Goal: Task Accomplishment & Management: Use online tool/utility

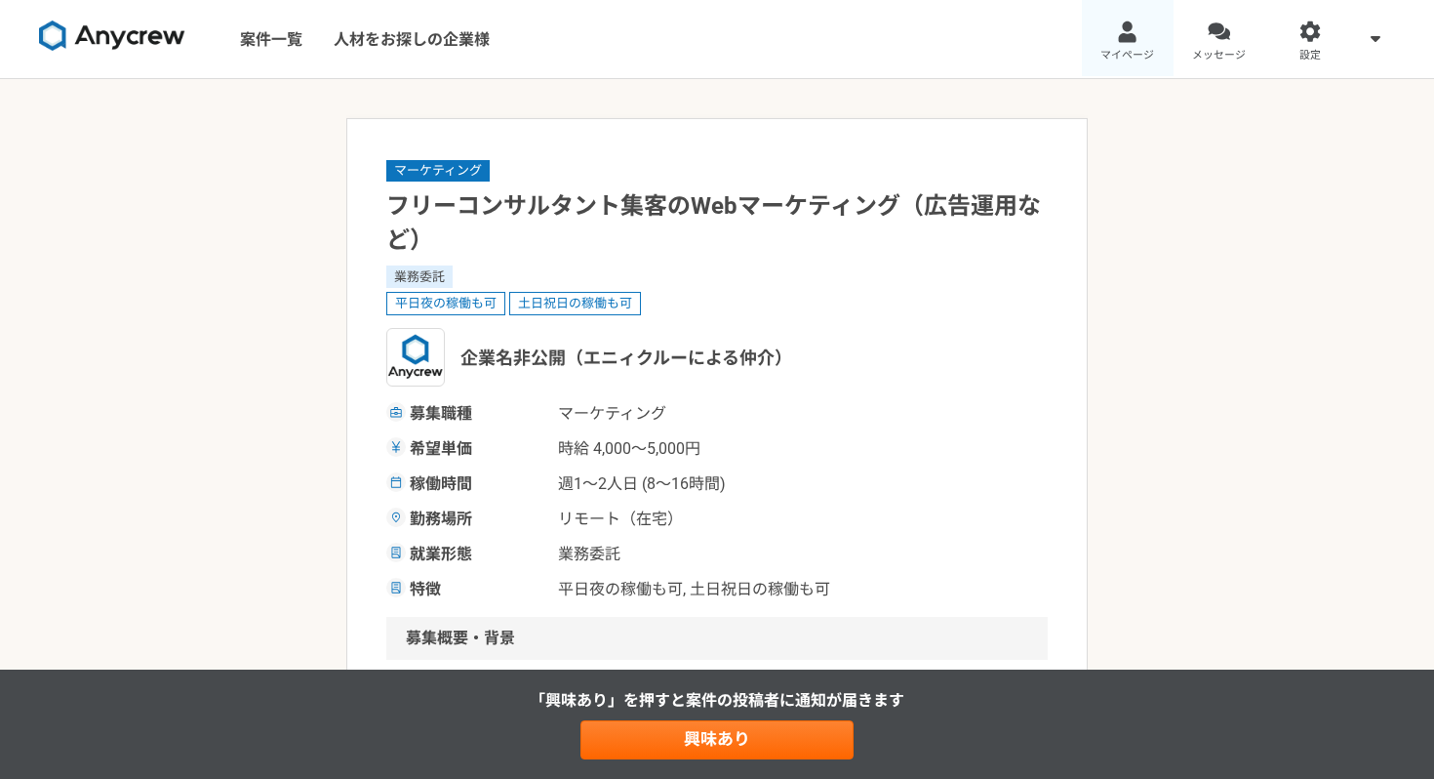
click at [1130, 36] on div at bounding box center [1127, 31] width 22 height 22
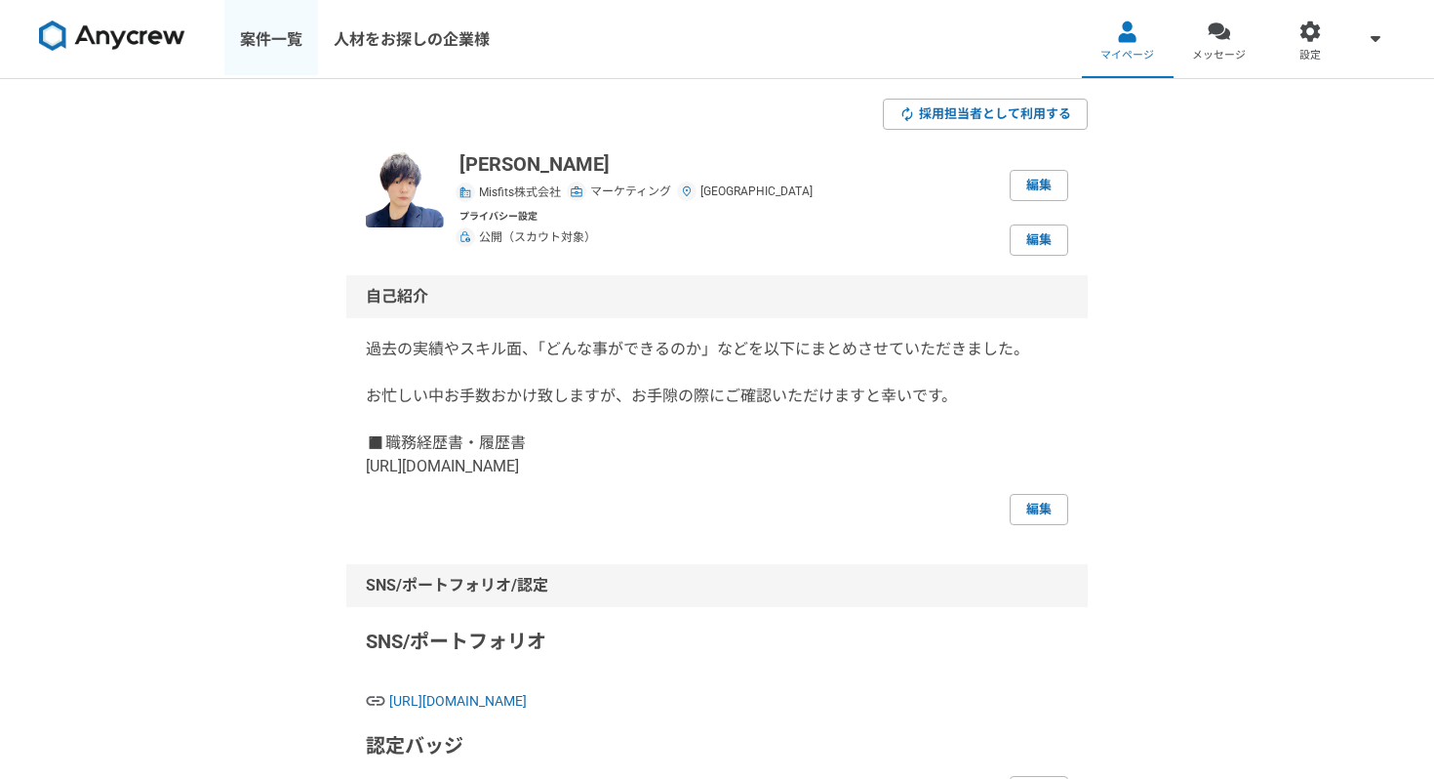
click at [266, 51] on link "案件一覧" at bounding box center [271, 39] width 94 height 78
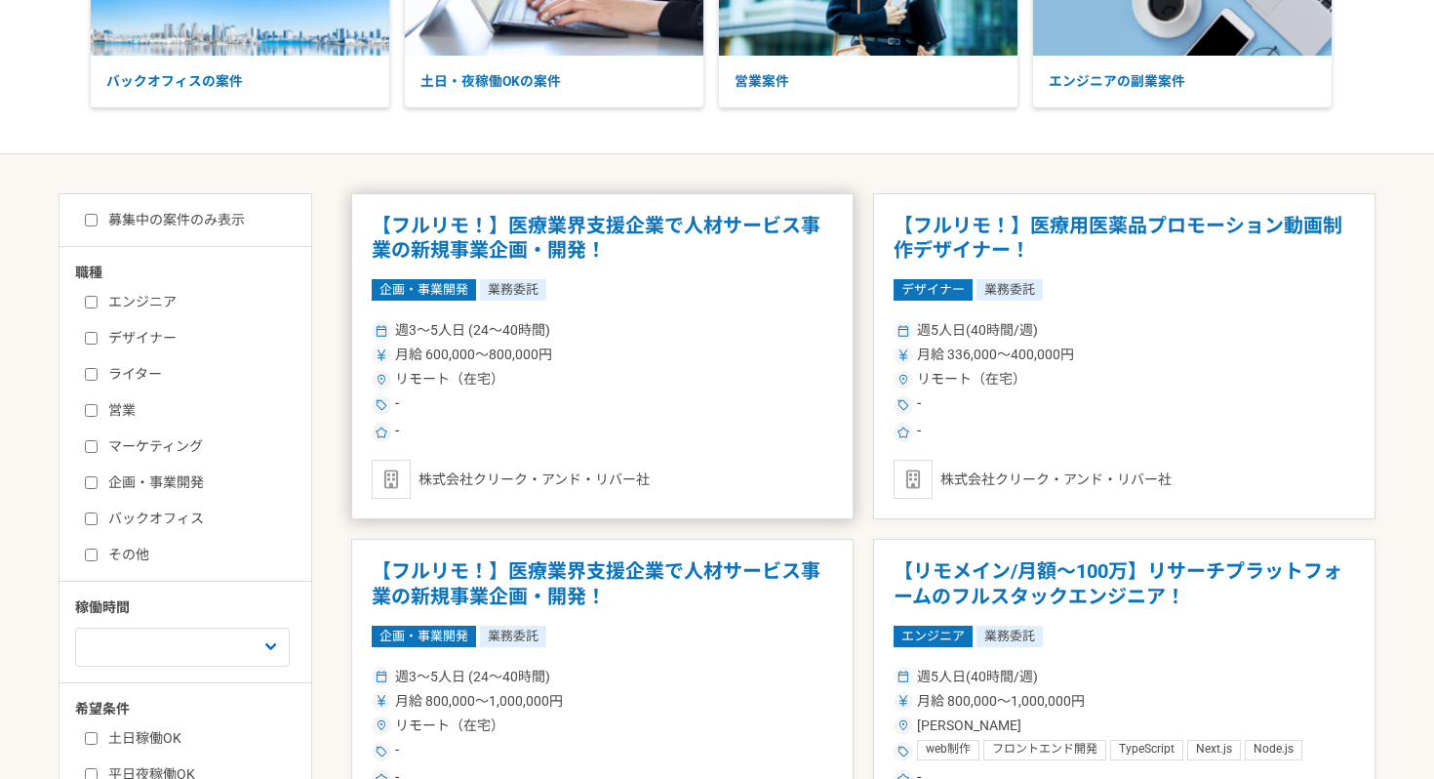
scroll to position [280, 0]
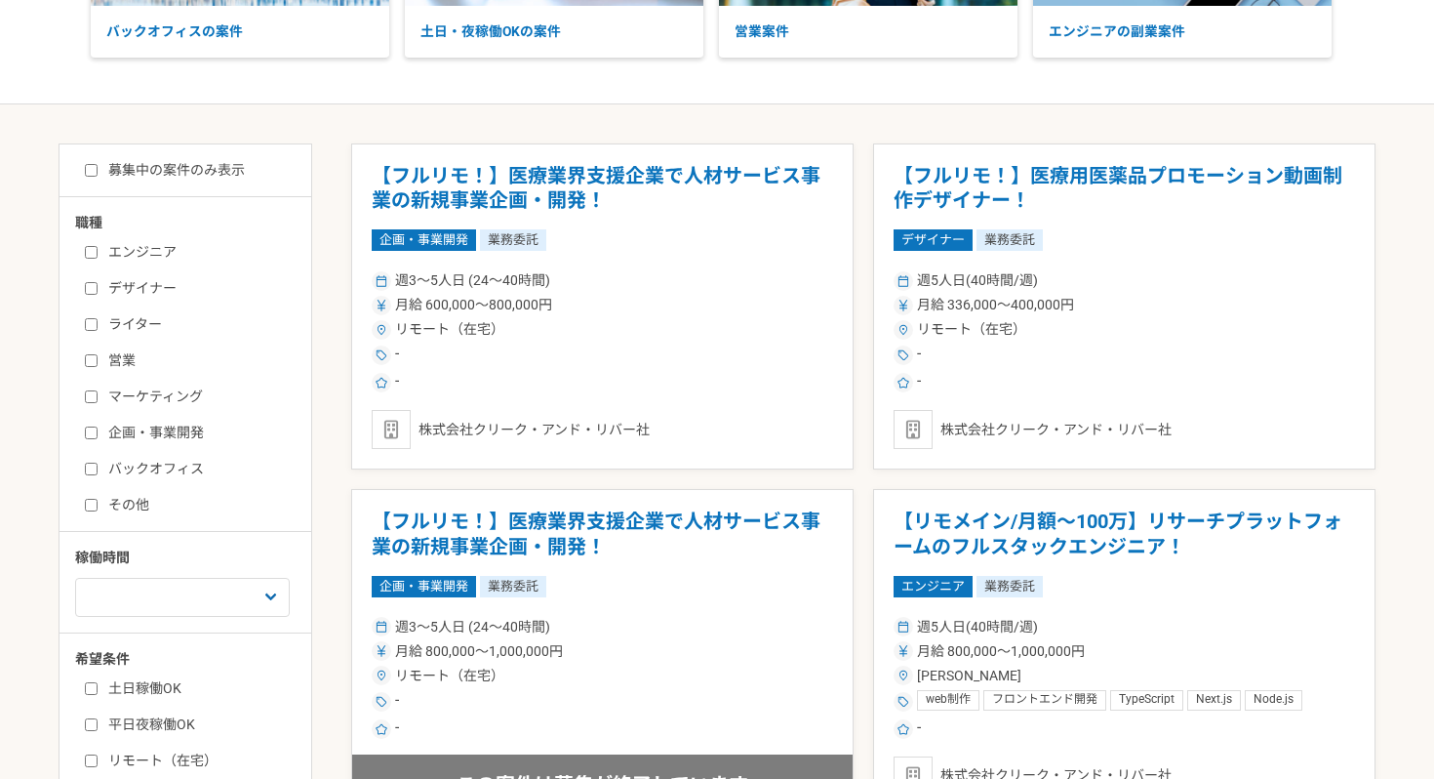
click at [95, 399] on input "マーケティング" at bounding box center [91, 396] width 13 height 13
checkbox input "true"
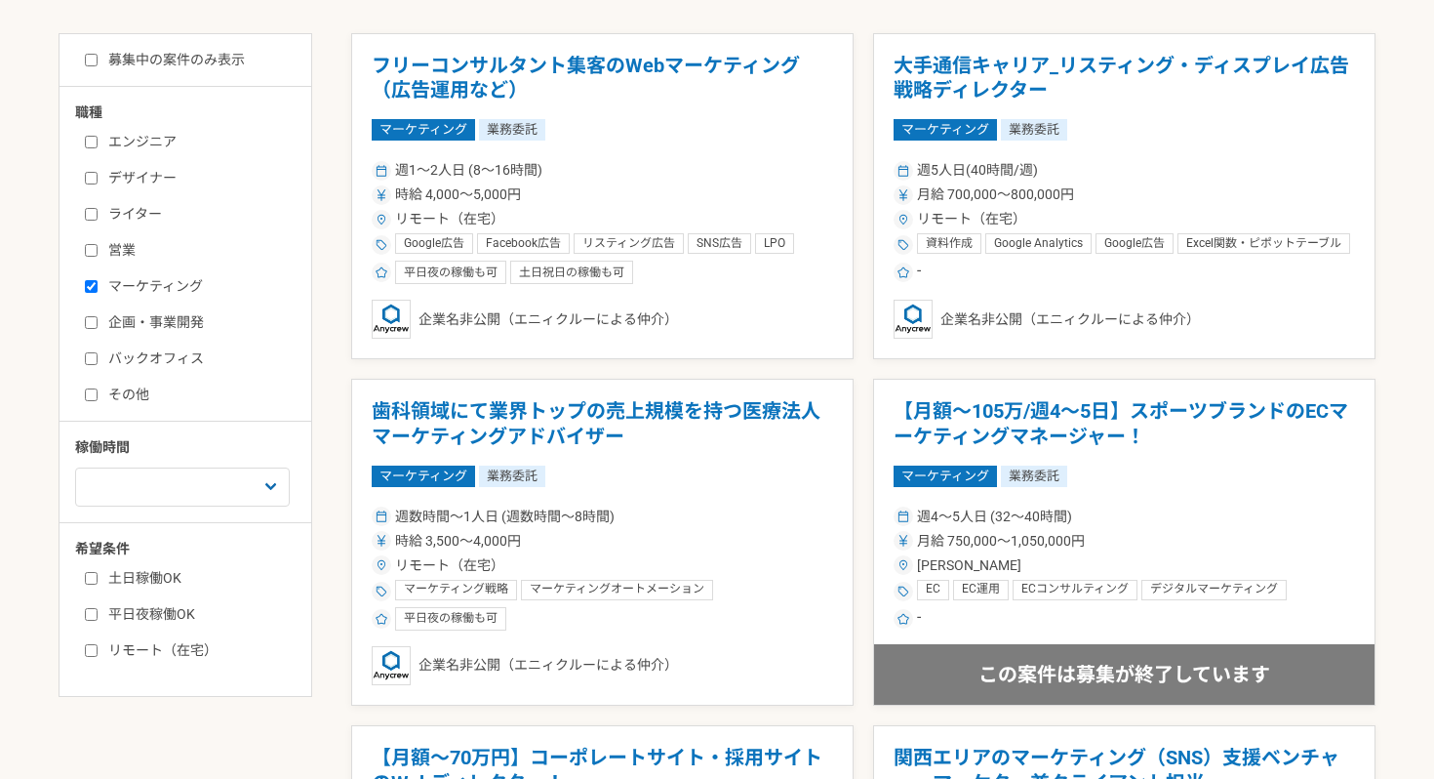
scroll to position [398, 0]
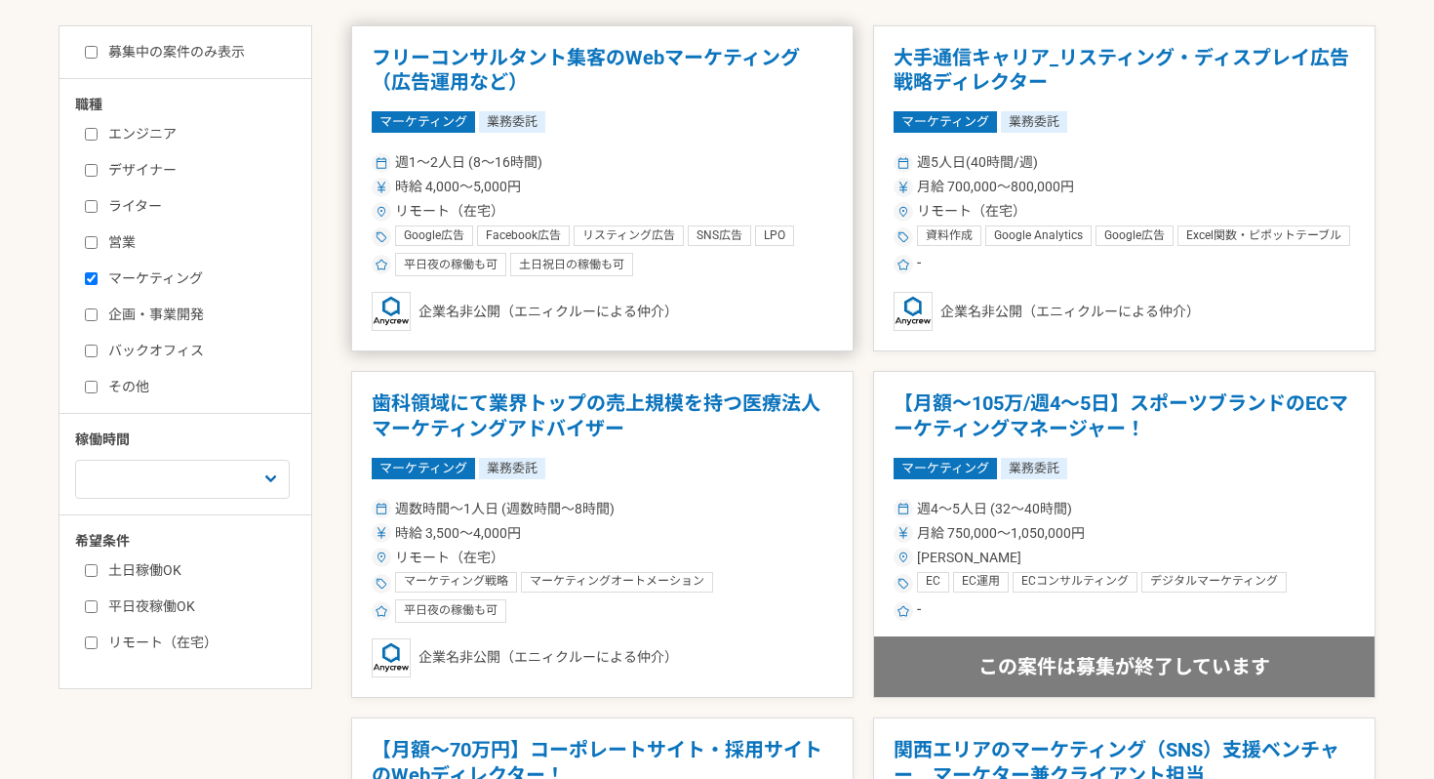
click at [572, 106] on article "フリーコンサルタント集客のWebマーケティング（広告運用など） マーケティング 業務委託 週1〜2人日 (8〜16時間) 時給 4,000〜5,000円 リモ…" at bounding box center [602, 188] width 503 height 327
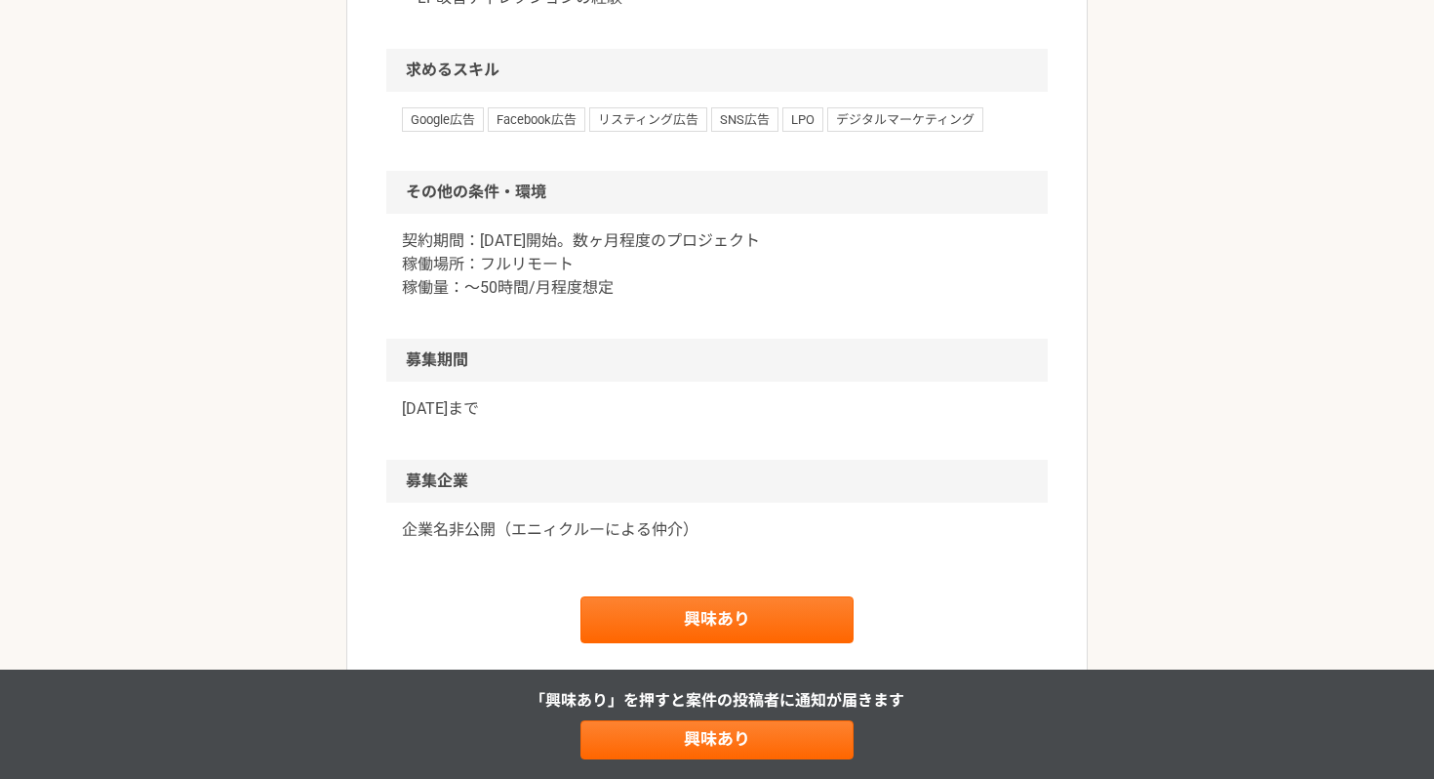
scroll to position [1214, 0]
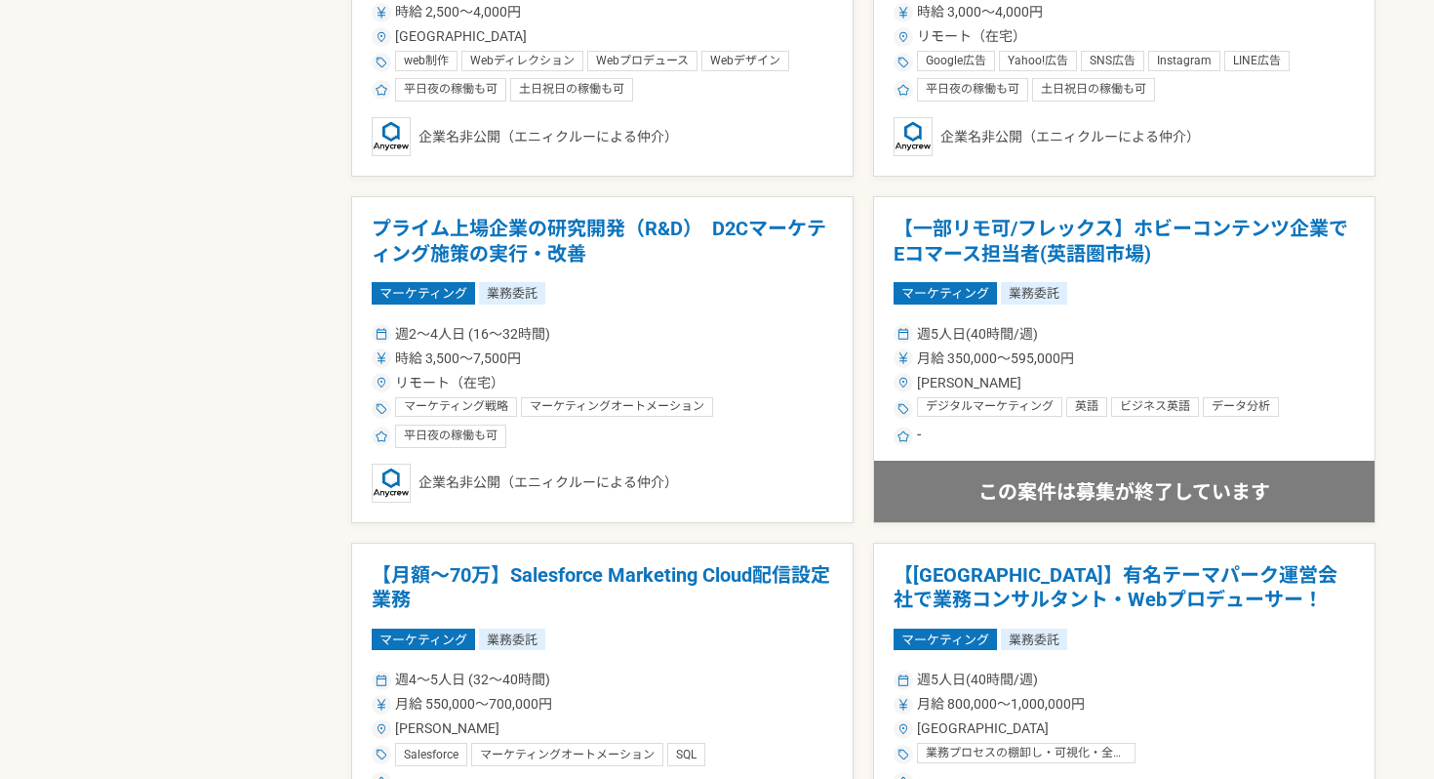
scroll to position [1699, 0]
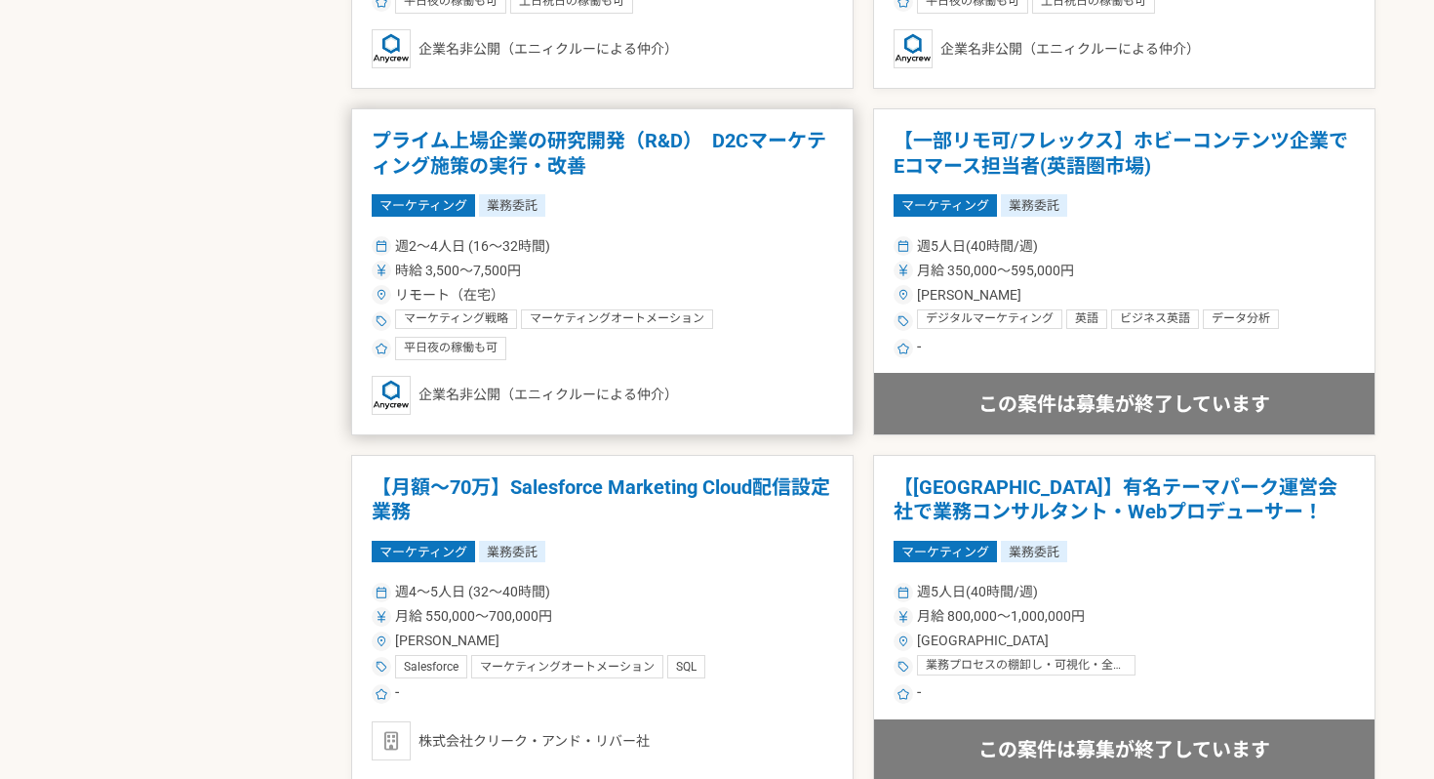
click at [775, 142] on h1 "プライム上場企業の研究開発（R&D）　D2Cマーケティング施策の実行・改善" at bounding box center [603, 154] width 462 height 50
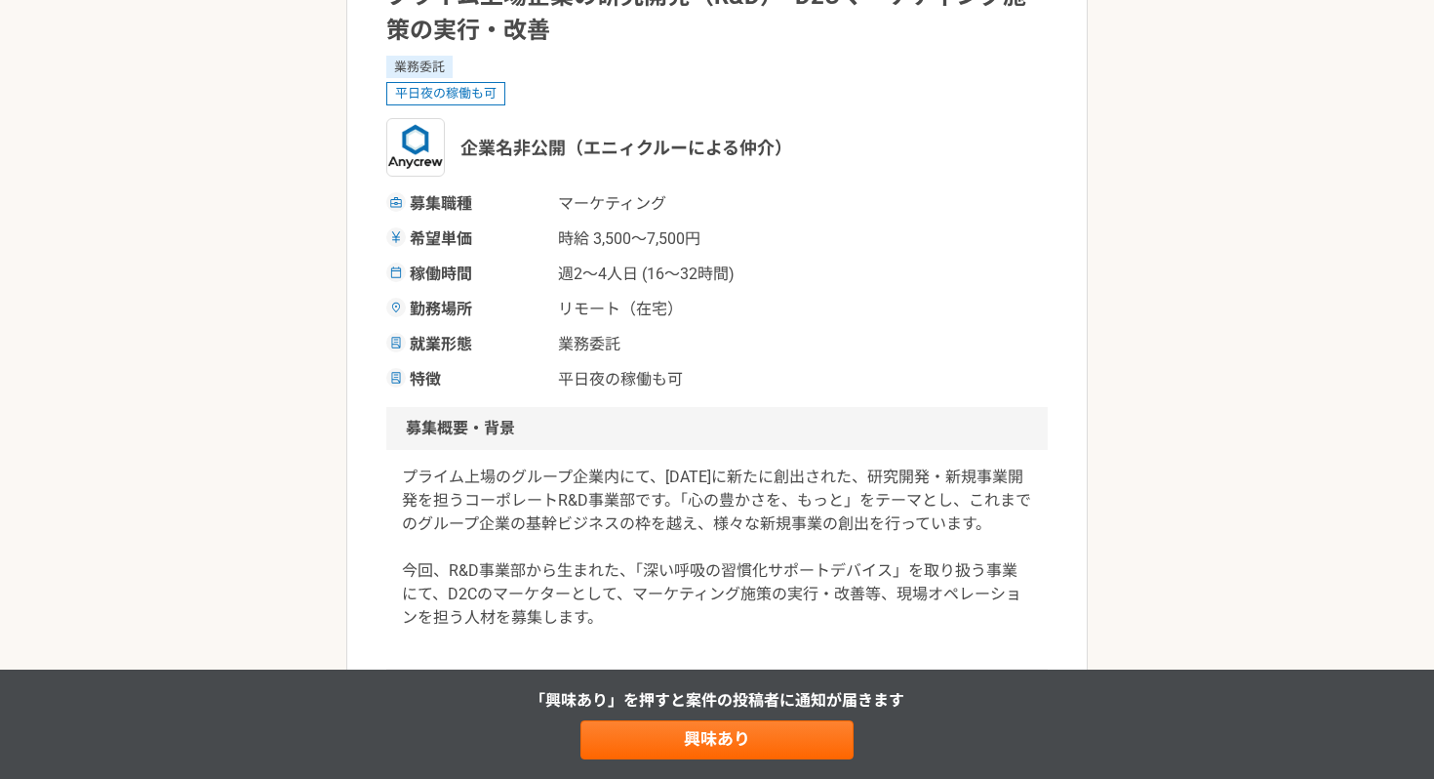
scroll to position [260, 0]
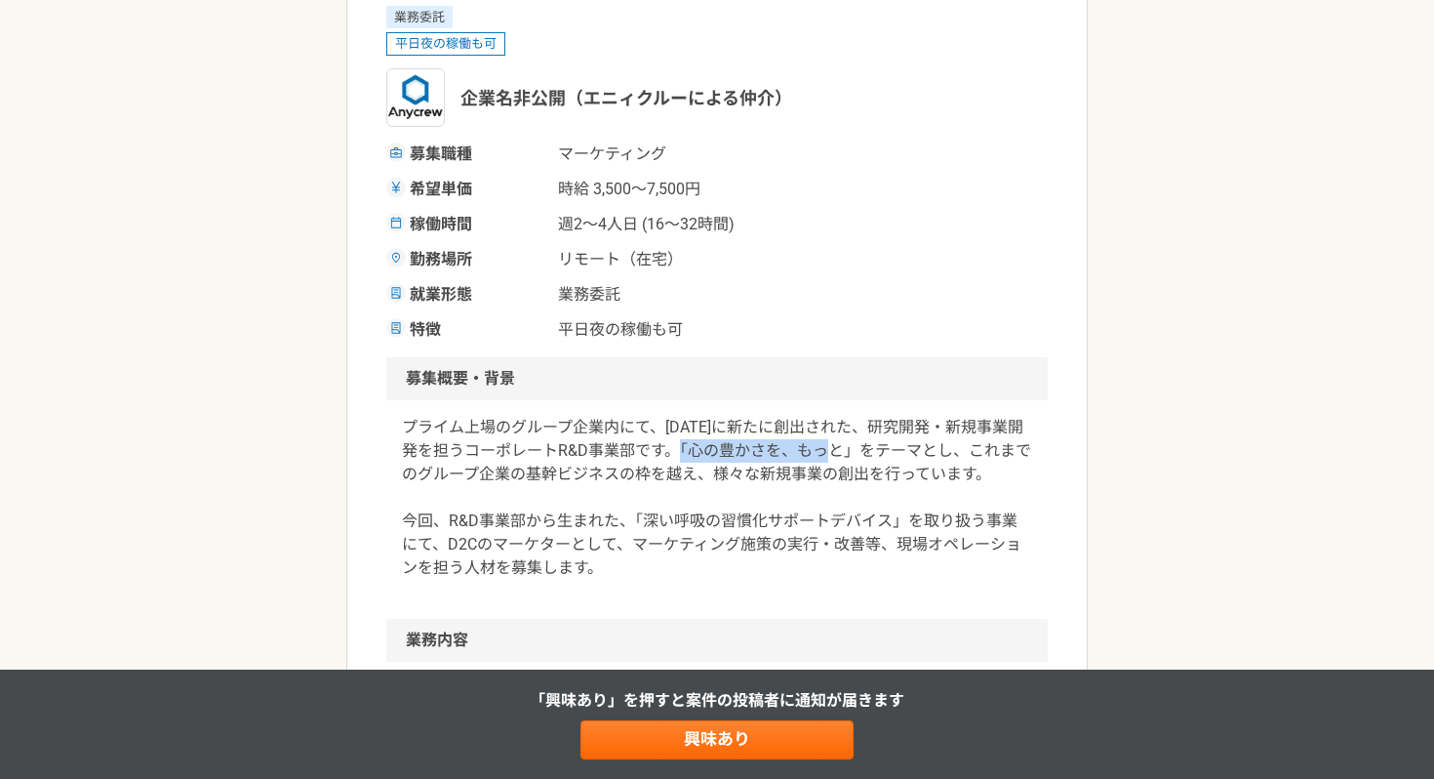
drag, startPoint x: 699, startPoint y: 449, endPoint x: 855, endPoint y: 449, distance: 156.1
click at [855, 449] on p "プライム上場のグループ企業内にて、[DATE]に新たに創出された、研究開発・新規事業開発を担うコーポレートR&D事業部です。「心の豊かさを、もっと」をテーマと…" at bounding box center [717, 498] width 630 height 164
copy p "心の豊かさを、もっと"
click at [841, 199] on div "希望単価 時給 3,500〜7,500円" at bounding box center [717, 189] width 662 height 23
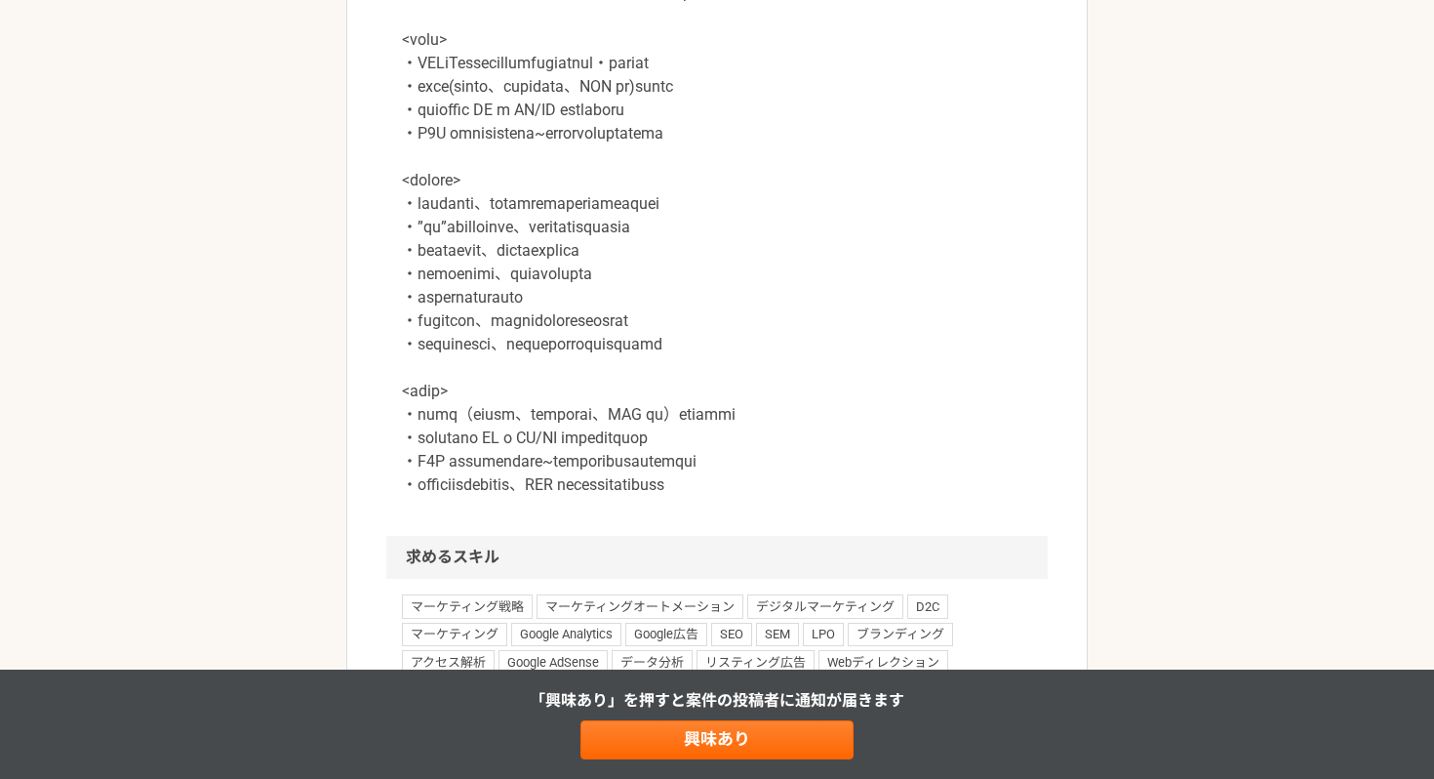
scroll to position [1607, 0]
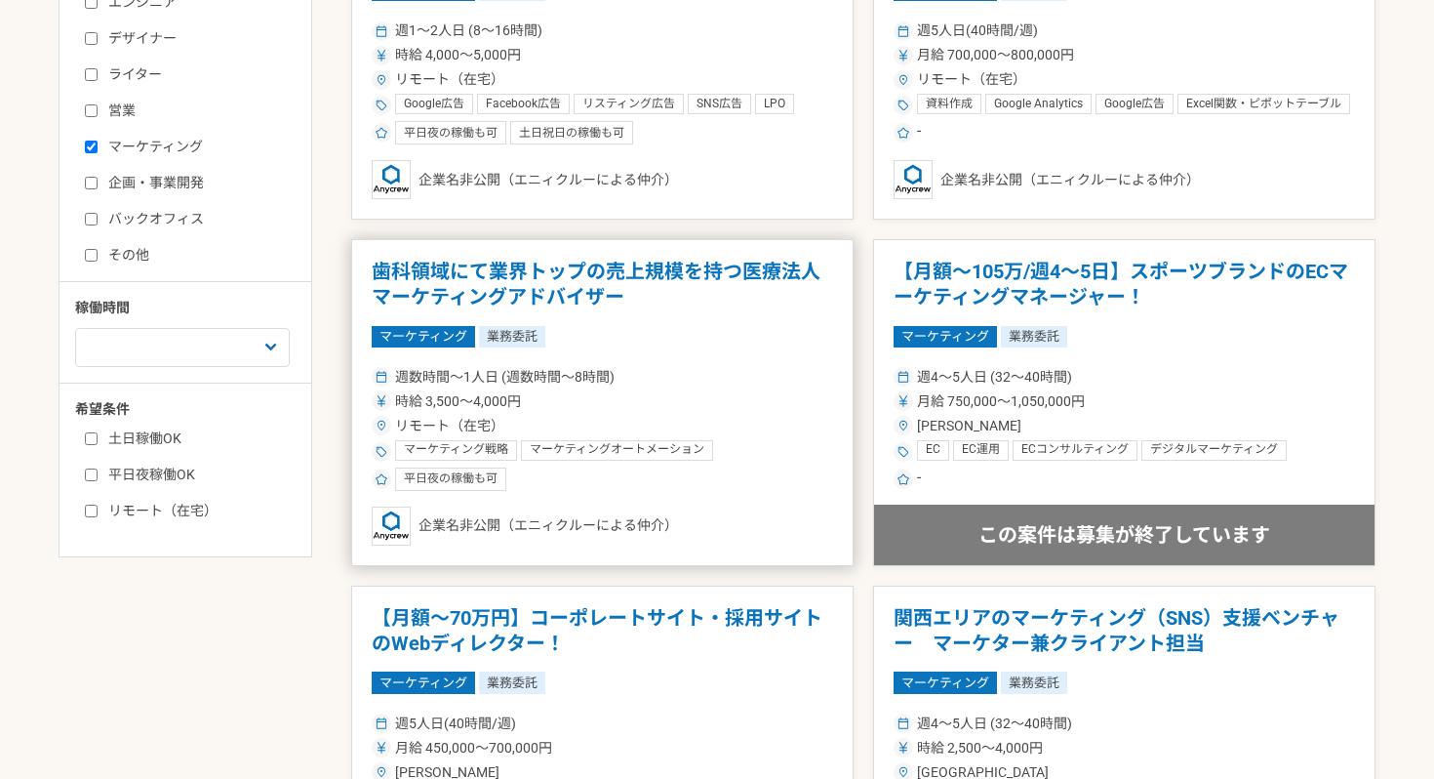
scroll to position [548, 0]
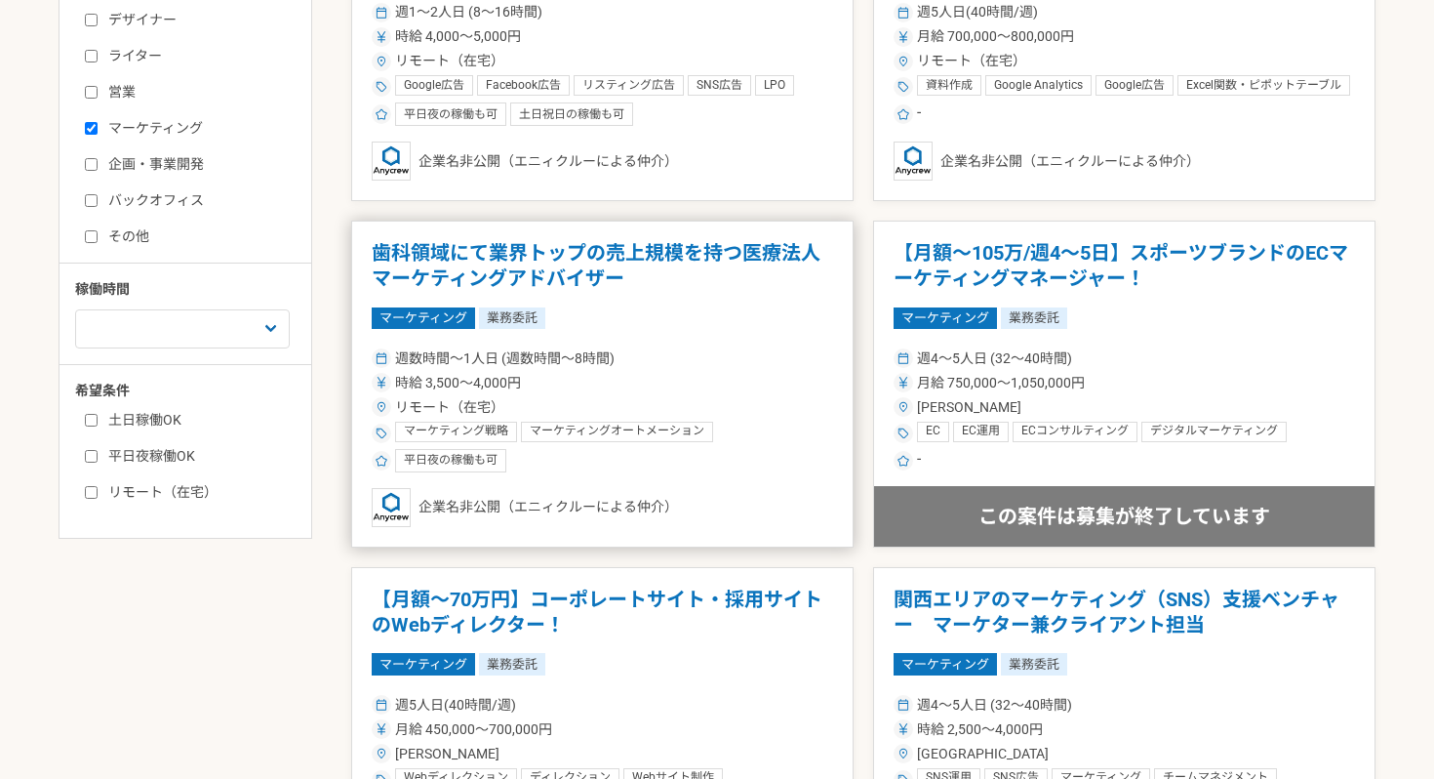
click at [851, 305] on article "歯科領域にて業界トップの売上規模を持つ医療法人　マーケティングアドバイザー マーケティング 業務委託 週数時間〜1人日 (週数時間〜8時間) 時給 3,500…" at bounding box center [602, 384] width 503 height 327
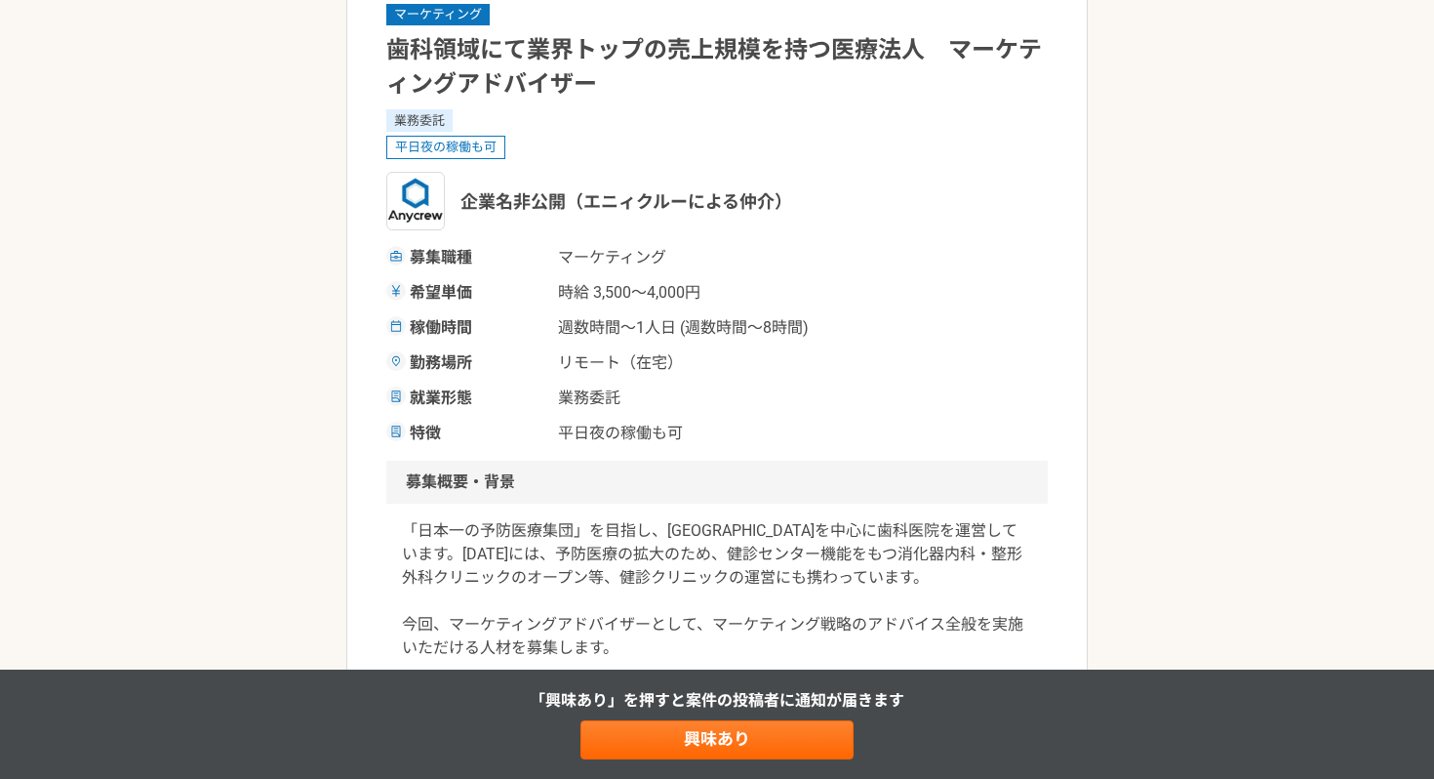
scroll to position [248, 0]
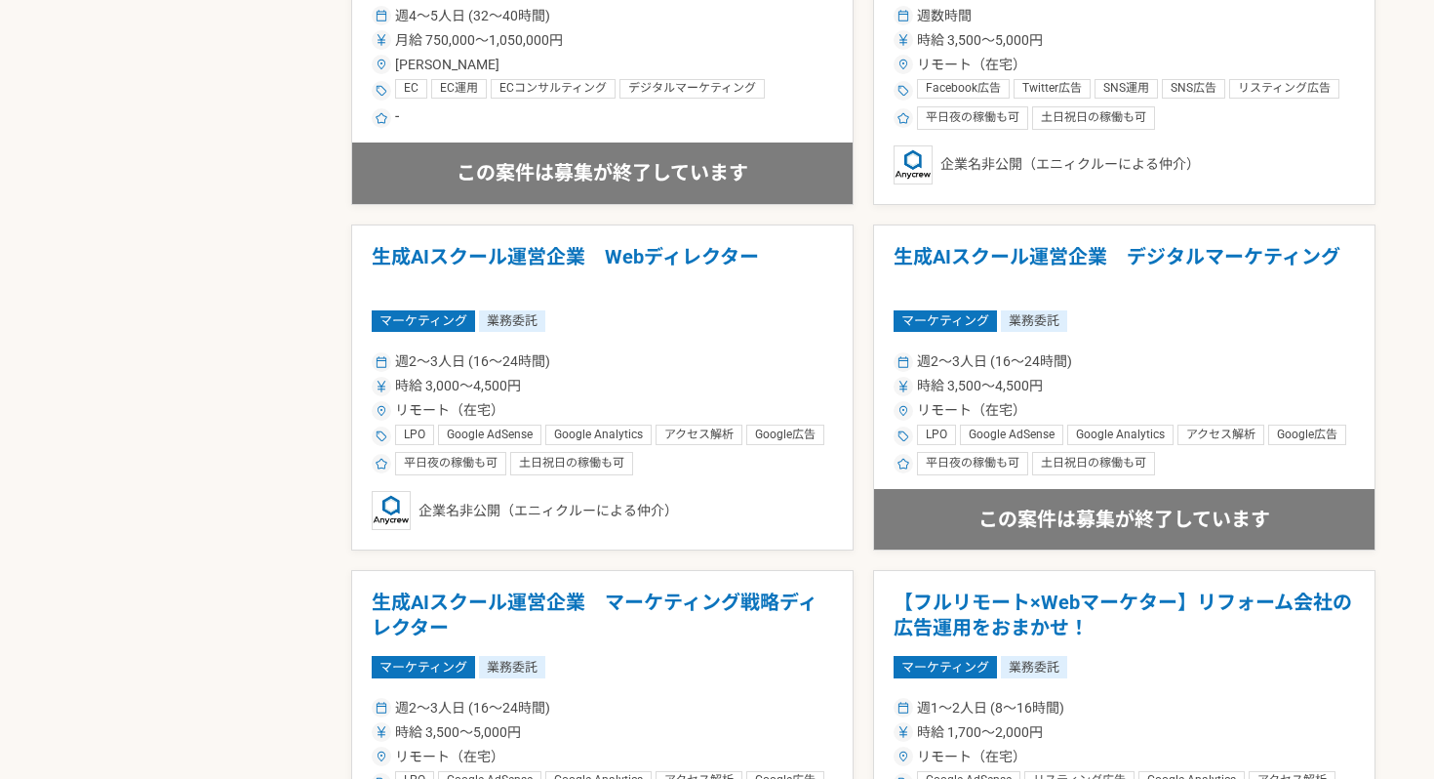
scroll to position [2973, 0]
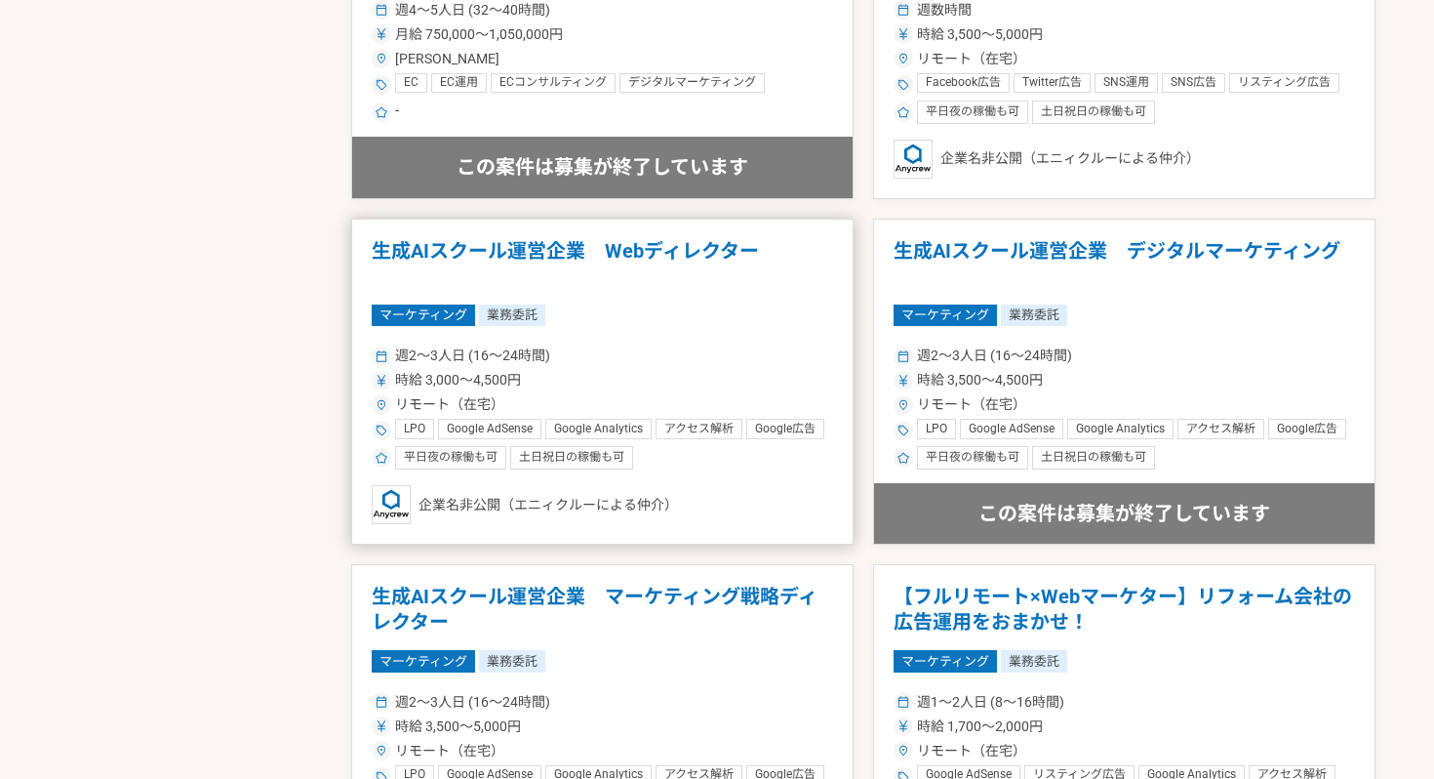
click at [807, 382] on div "時給 3,000〜4,500円" at bounding box center [603, 380] width 462 height 20
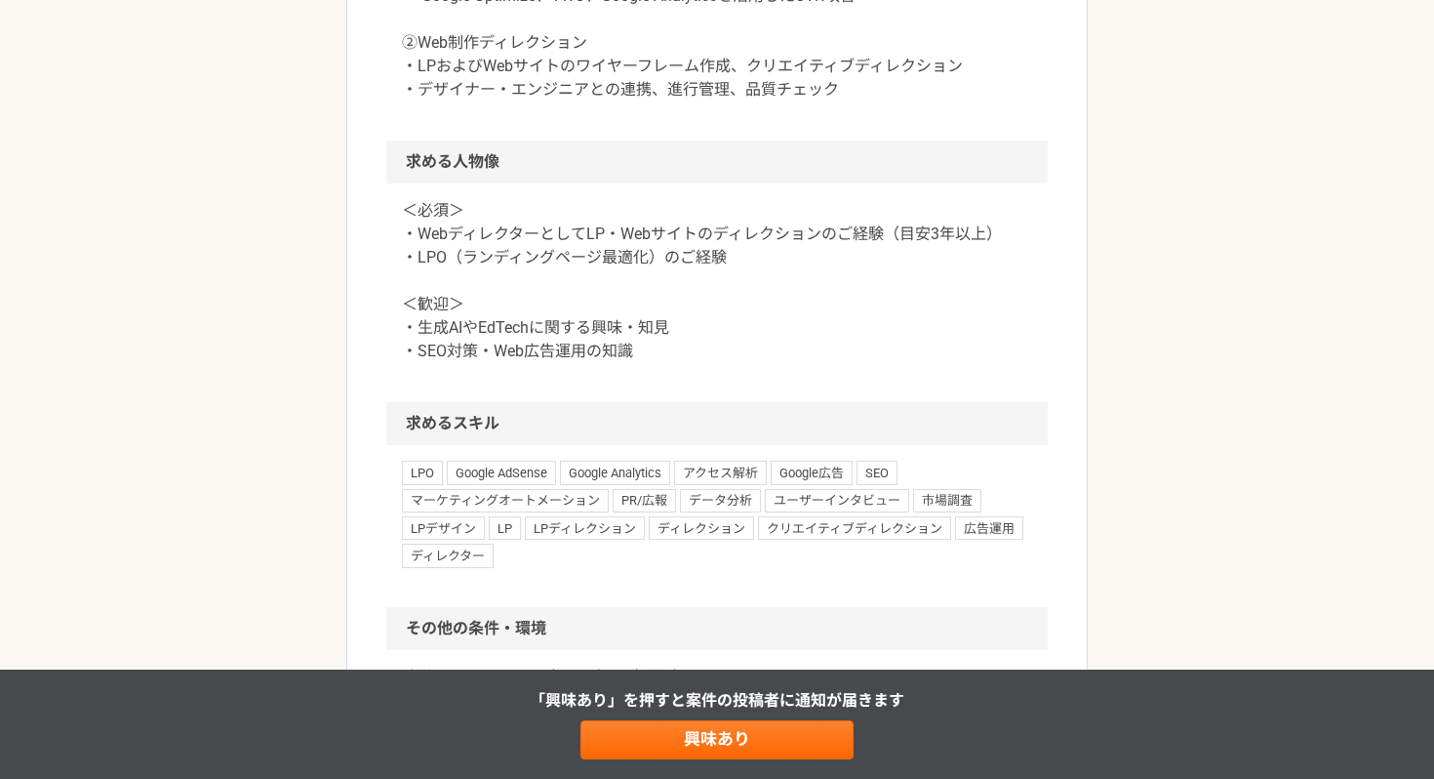
scroll to position [1237, 0]
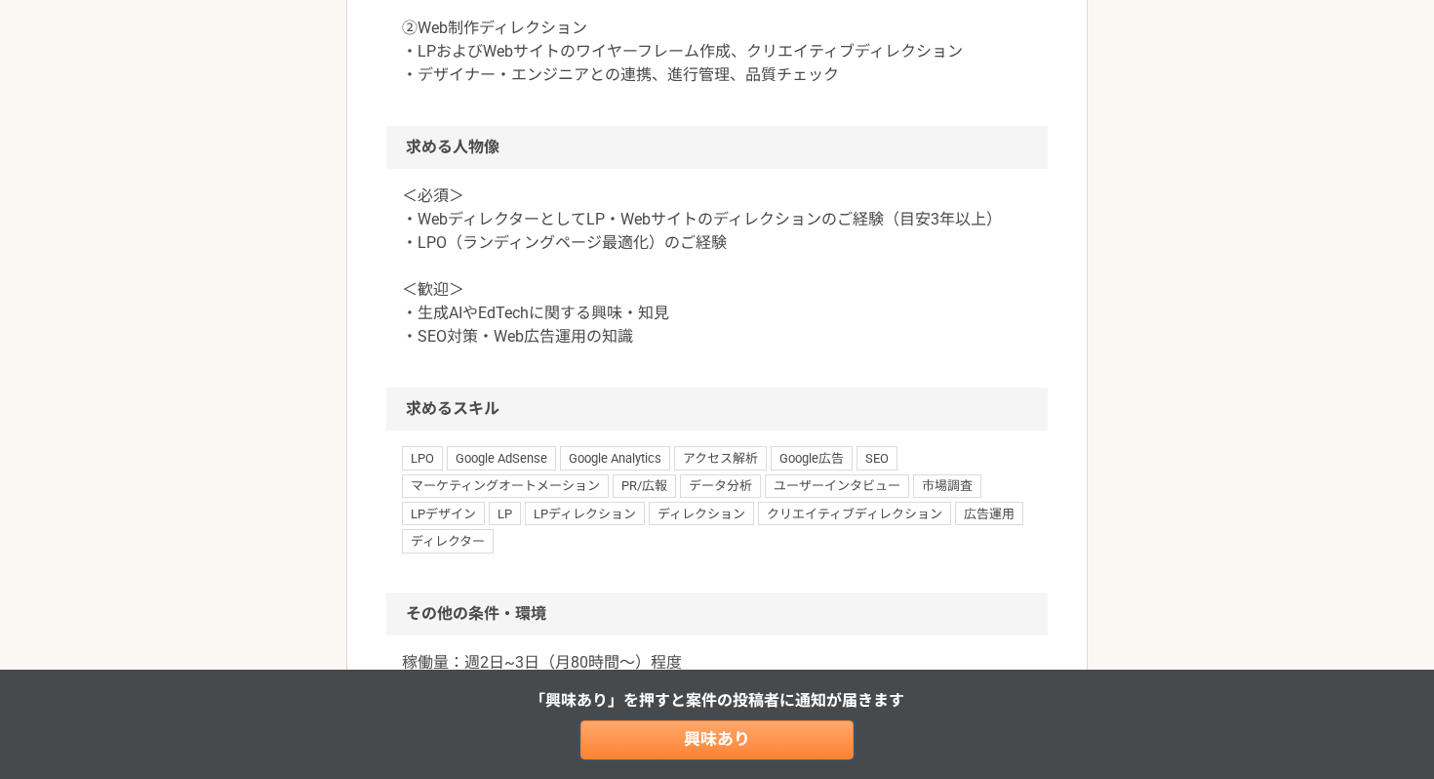
click at [791, 751] on link "興味あり" at bounding box center [717, 739] width 273 height 39
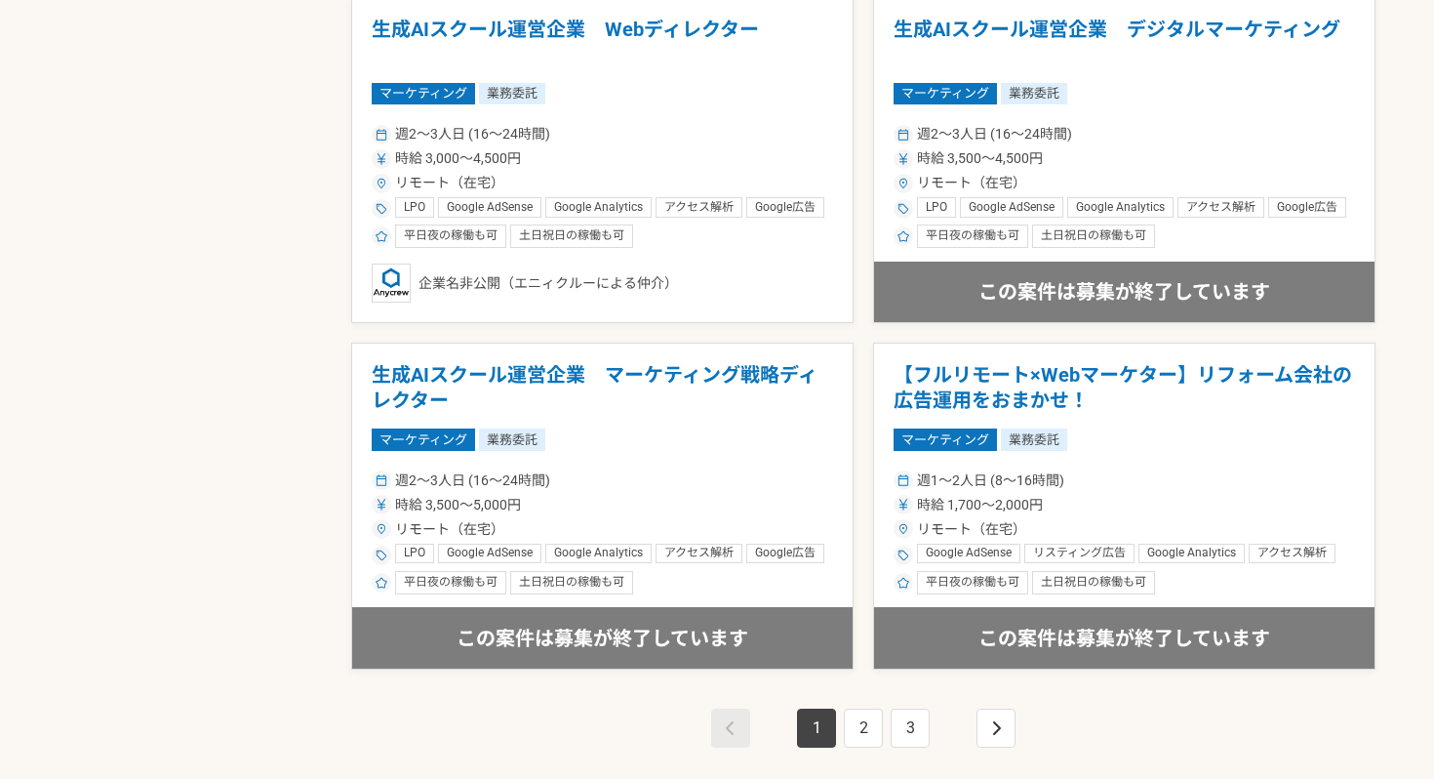
scroll to position [3200, 0]
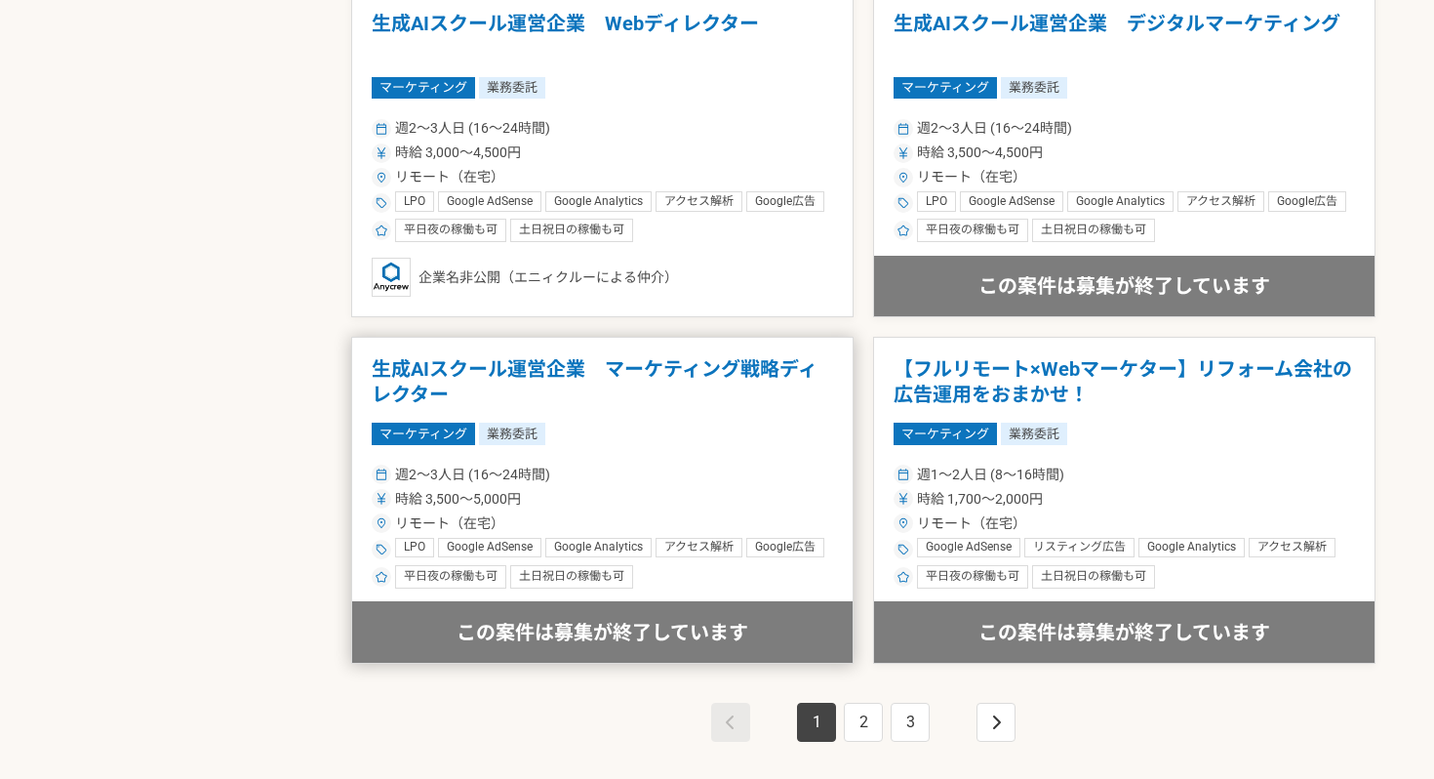
click at [793, 380] on h1 "生成AIスクール運営企業　マーケティング戦略ディレクター" at bounding box center [603, 382] width 462 height 50
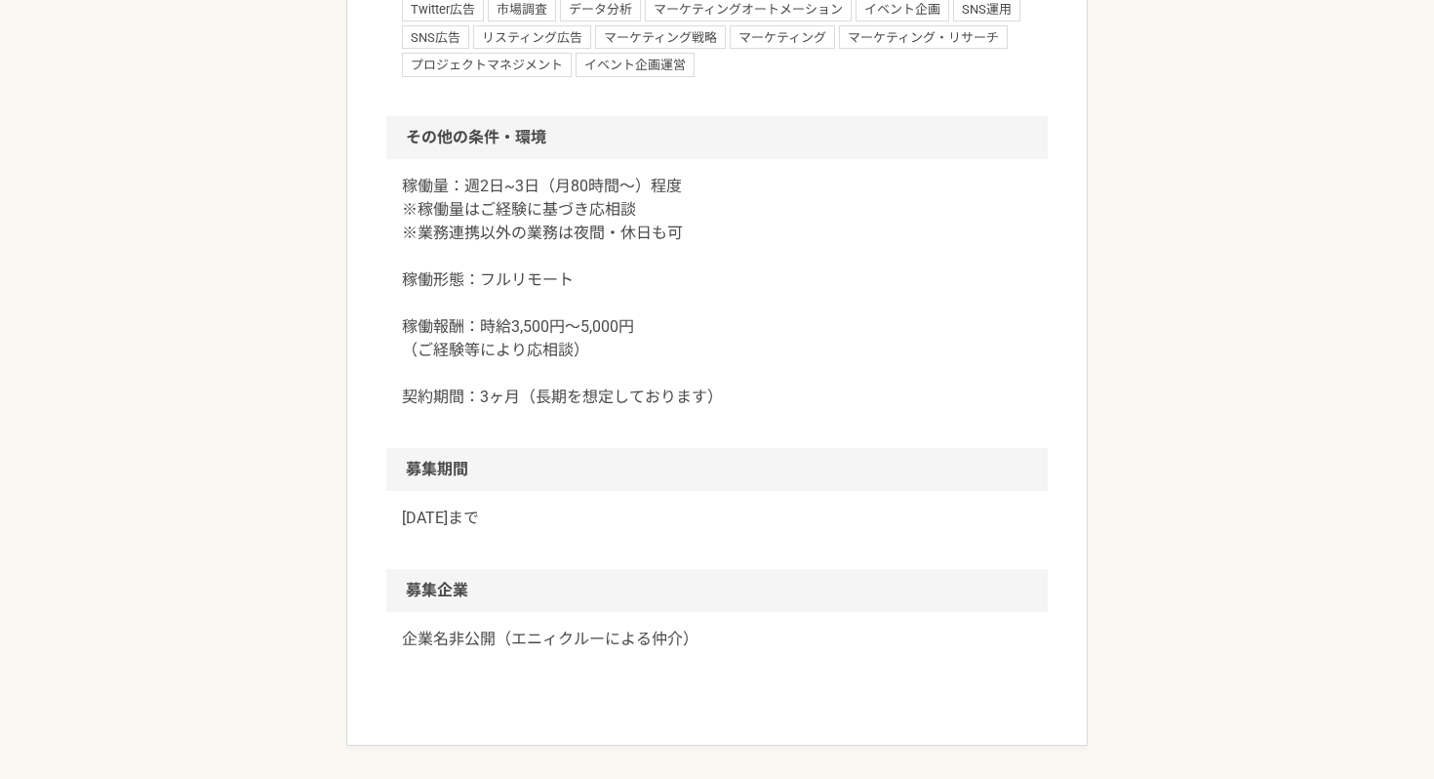
scroll to position [1964, 0]
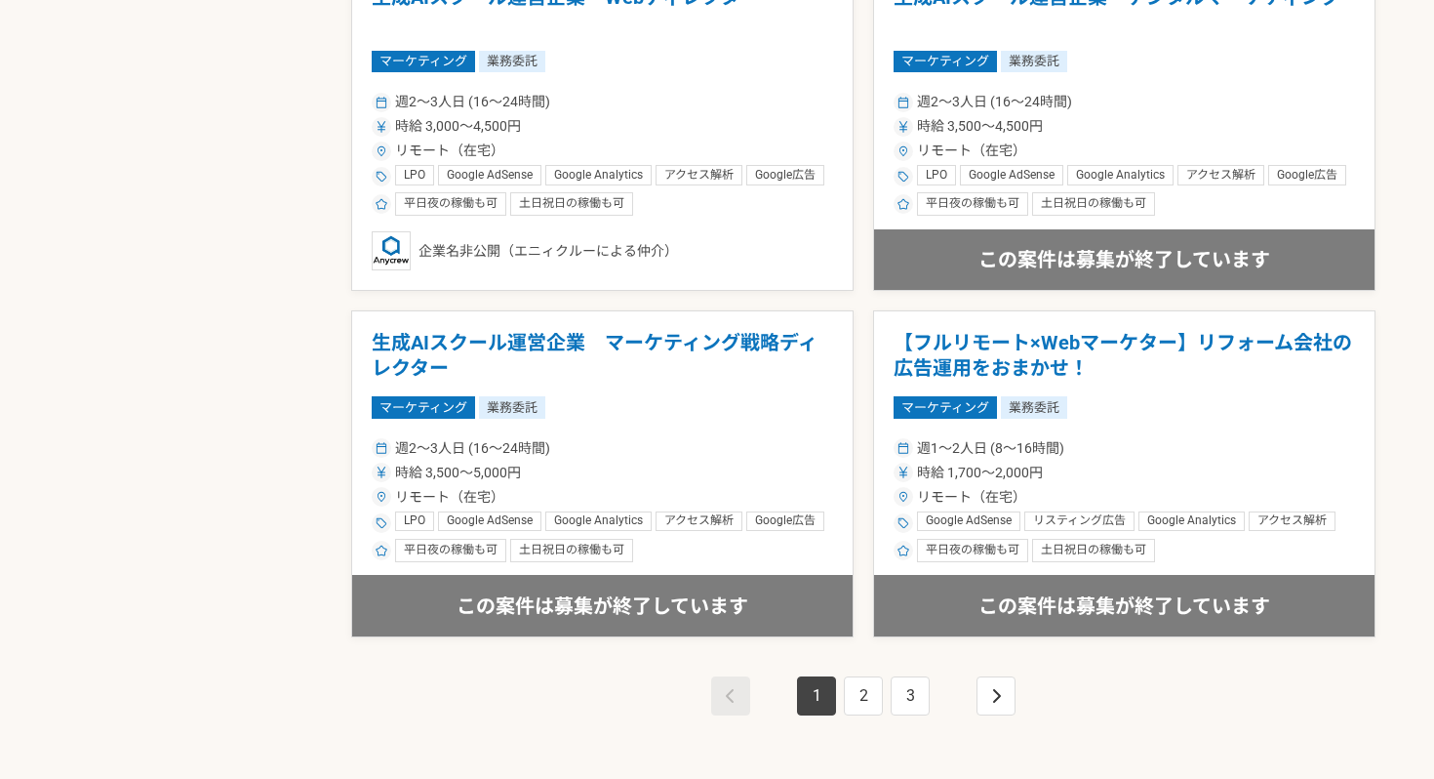
scroll to position [3229, 0]
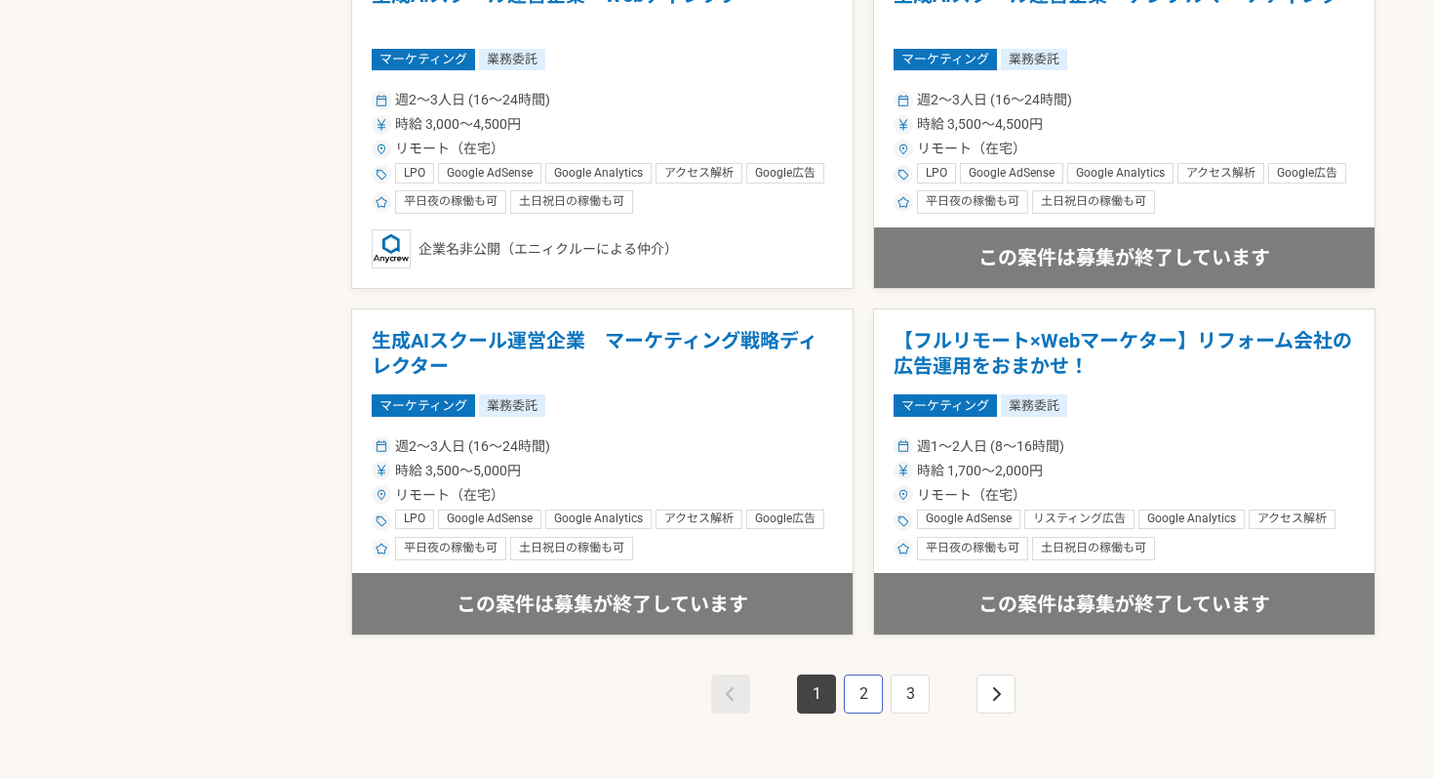
click at [863, 690] on link "2" at bounding box center [863, 693] width 39 height 39
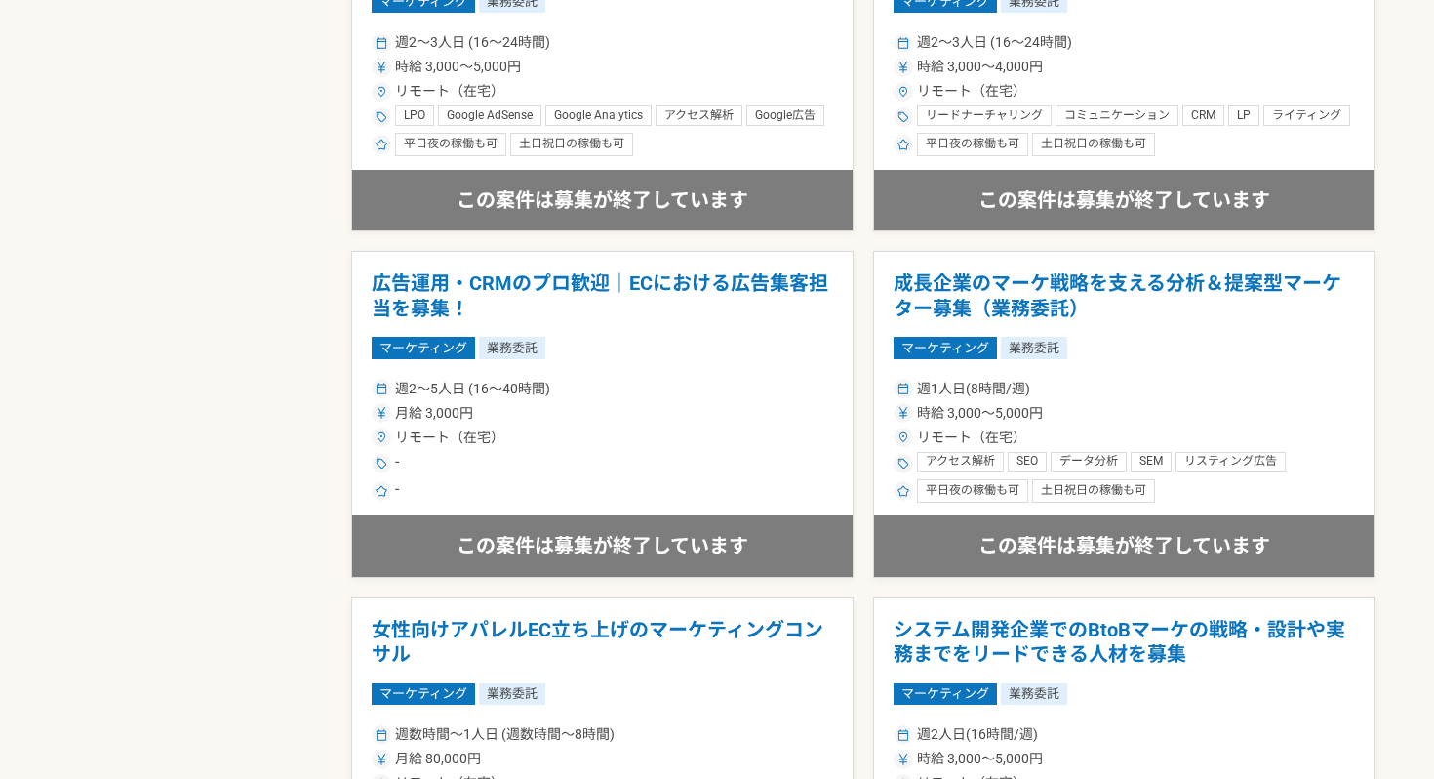
scroll to position [2841, 0]
